Goal: Information Seeking & Learning: Learn about a topic

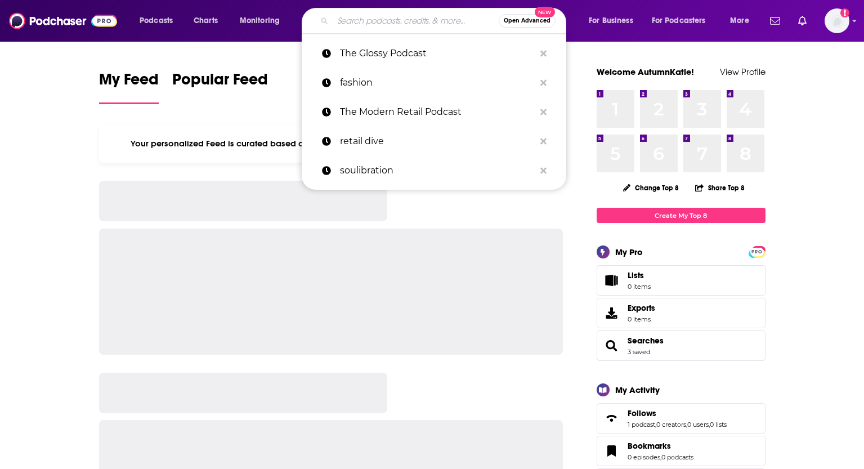
click at [341, 22] on input "Search podcasts, credits, & more..." at bounding box center [416, 21] width 166 height 18
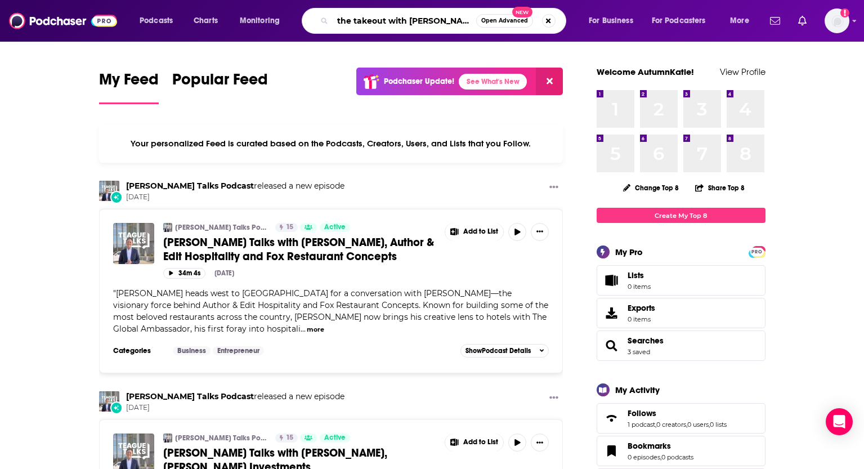
type input "the takeout with [PERSON_NAME]"
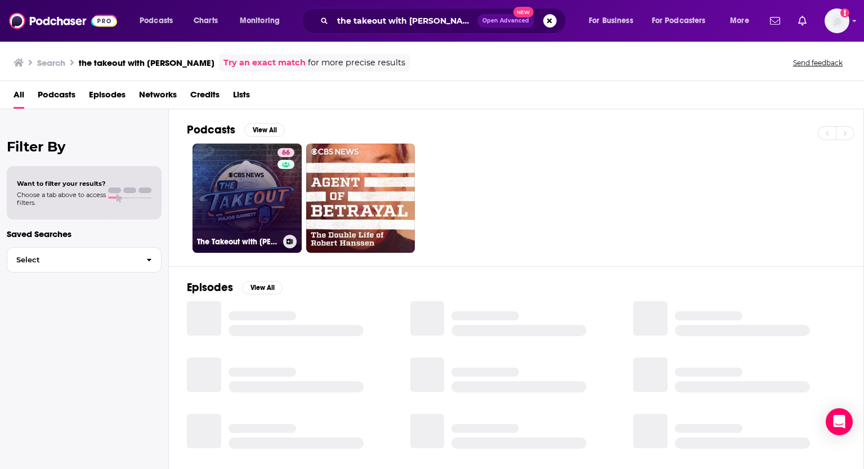
click at [237, 169] on link "66 The Takeout with [PERSON_NAME]" at bounding box center [246, 198] width 109 height 109
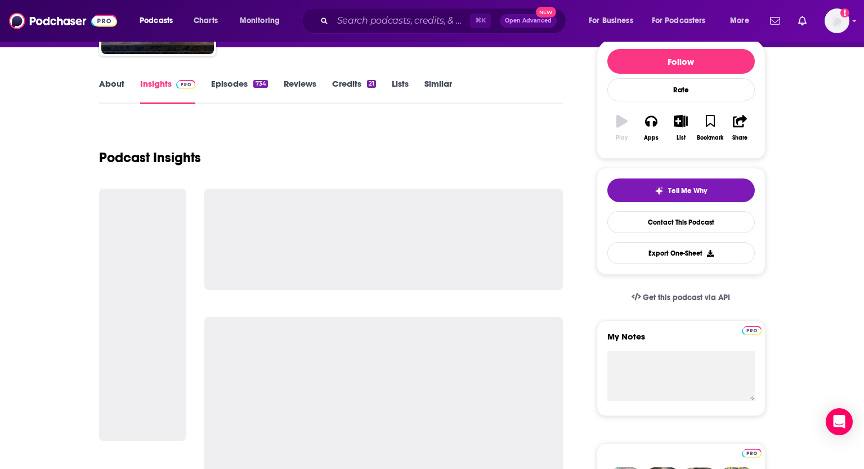
scroll to position [138, 0]
